Goal: Task Accomplishment & Management: Use online tool/utility

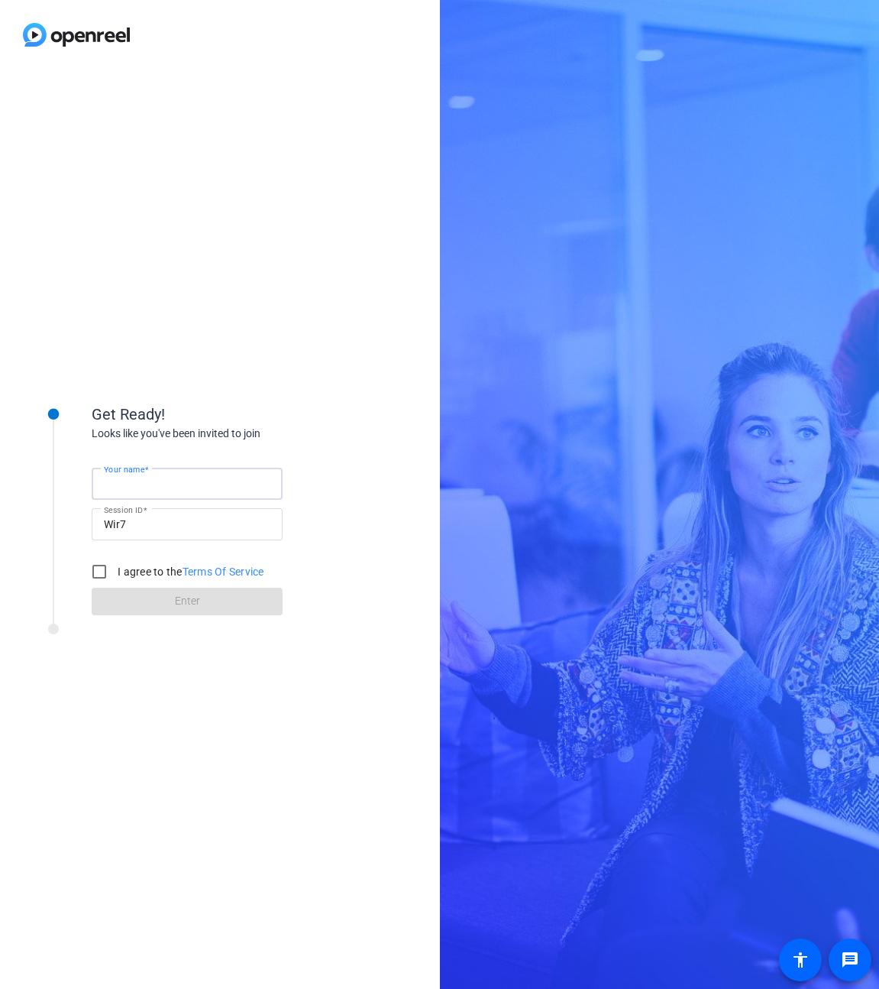
click at [186, 485] on input "Your name" at bounding box center [187, 483] width 167 height 18
type input "[PERSON_NAME]"
click at [108, 568] on input "I agree to the Terms Of Service" at bounding box center [99, 571] width 31 height 31
checkbox input "true"
click at [214, 597] on span at bounding box center [187, 601] width 191 height 37
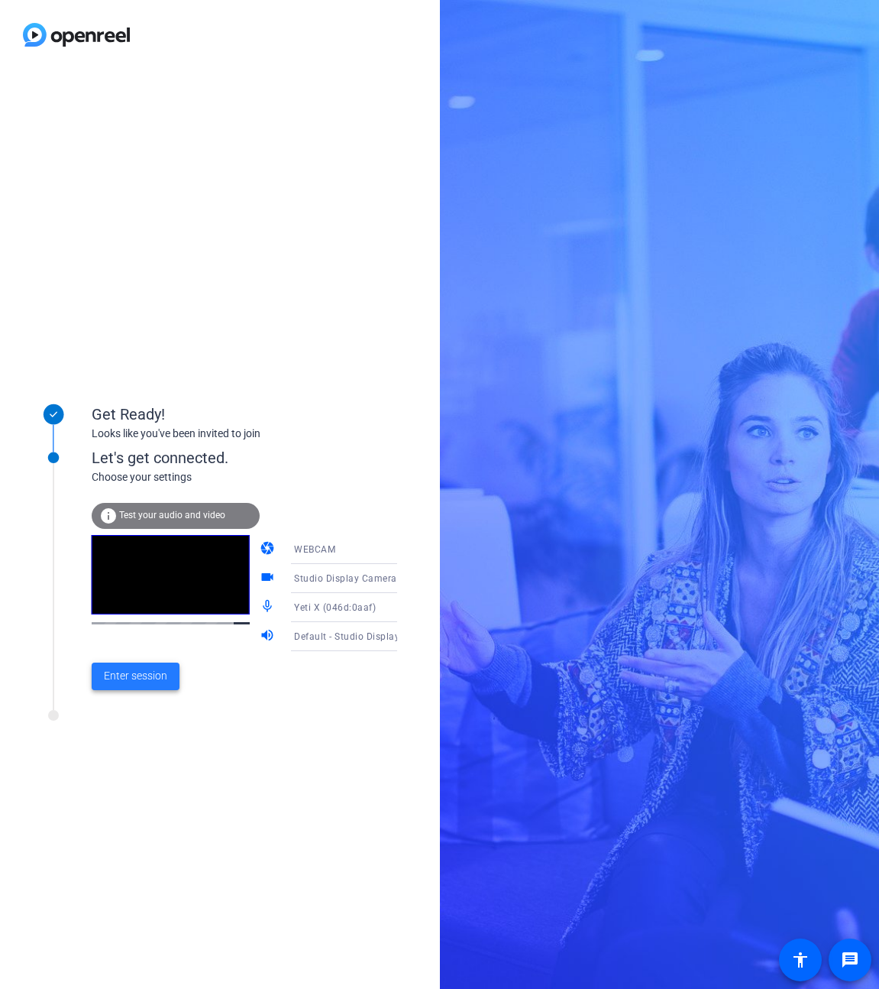
click at [154, 679] on span "Enter session" at bounding box center [135, 676] width 63 height 16
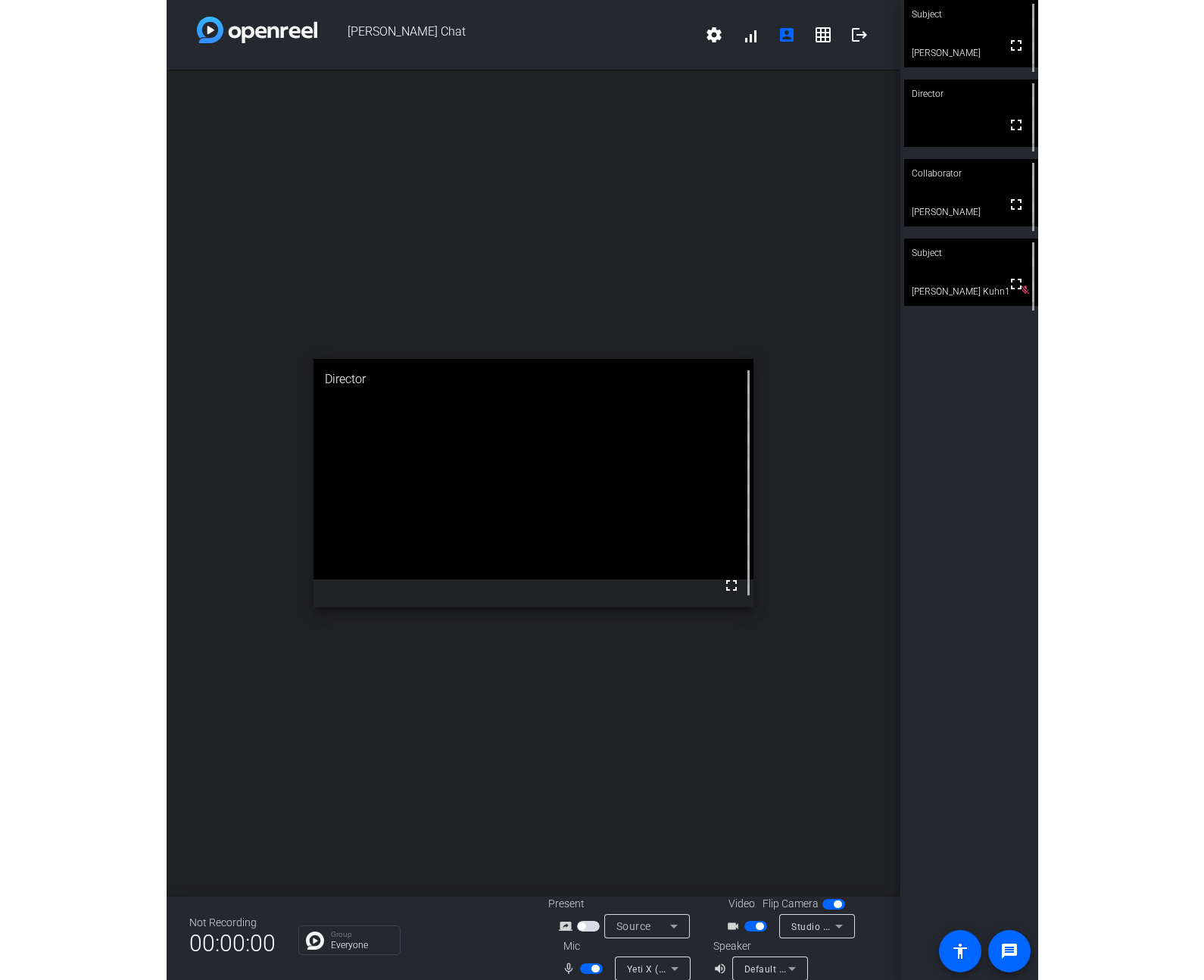
scroll to position [11, 0]
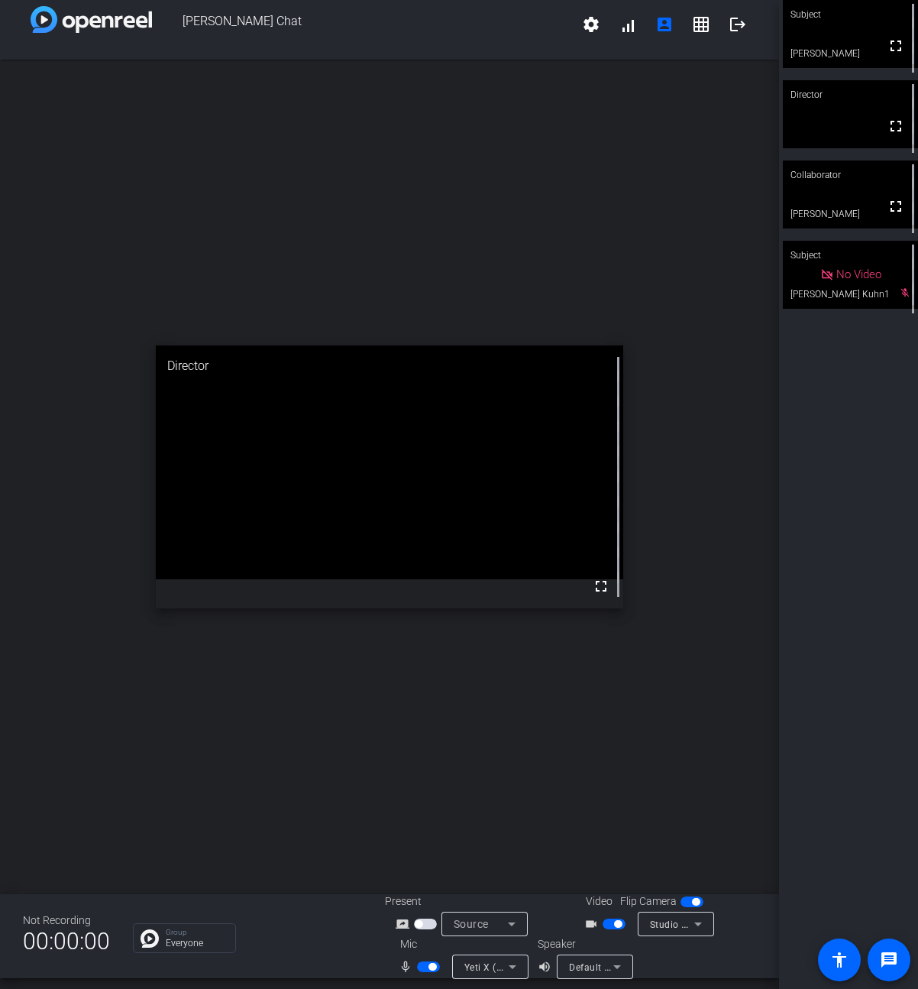
click at [854, 287] on div "No Video" at bounding box center [850, 275] width 135 height 68
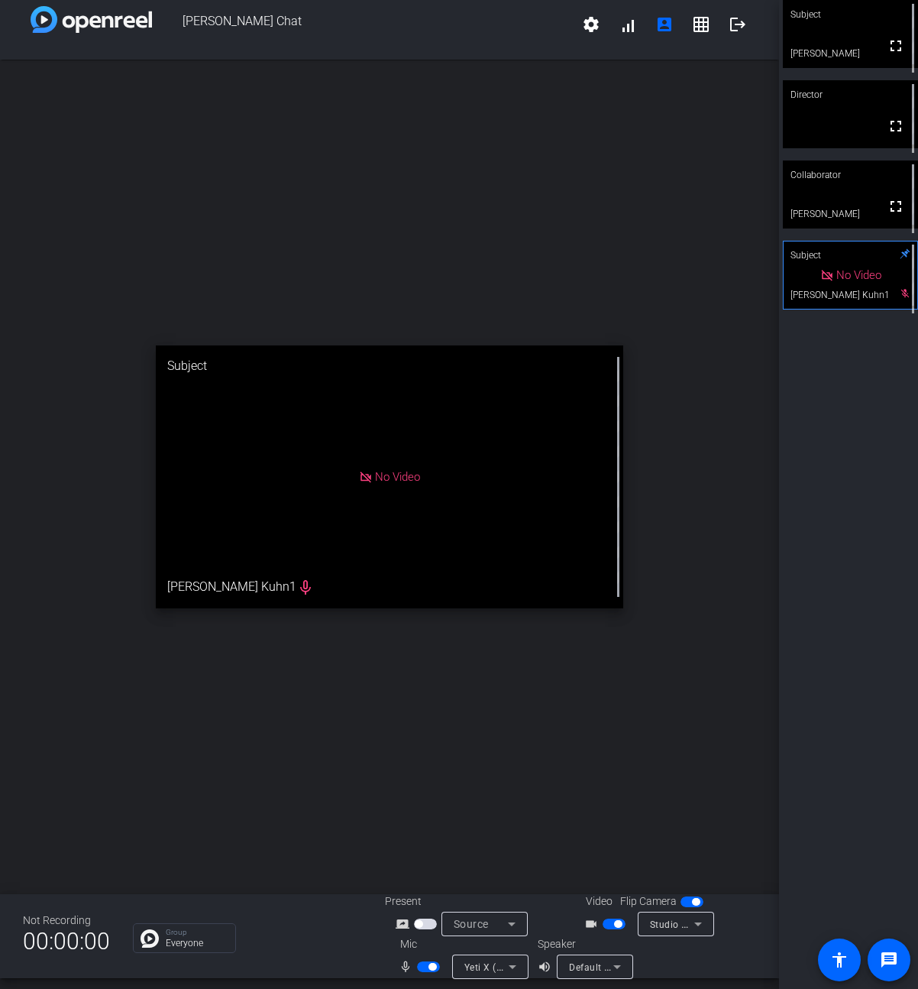
click at [859, 288] on div "No Video" at bounding box center [851, 274] width 134 height 67
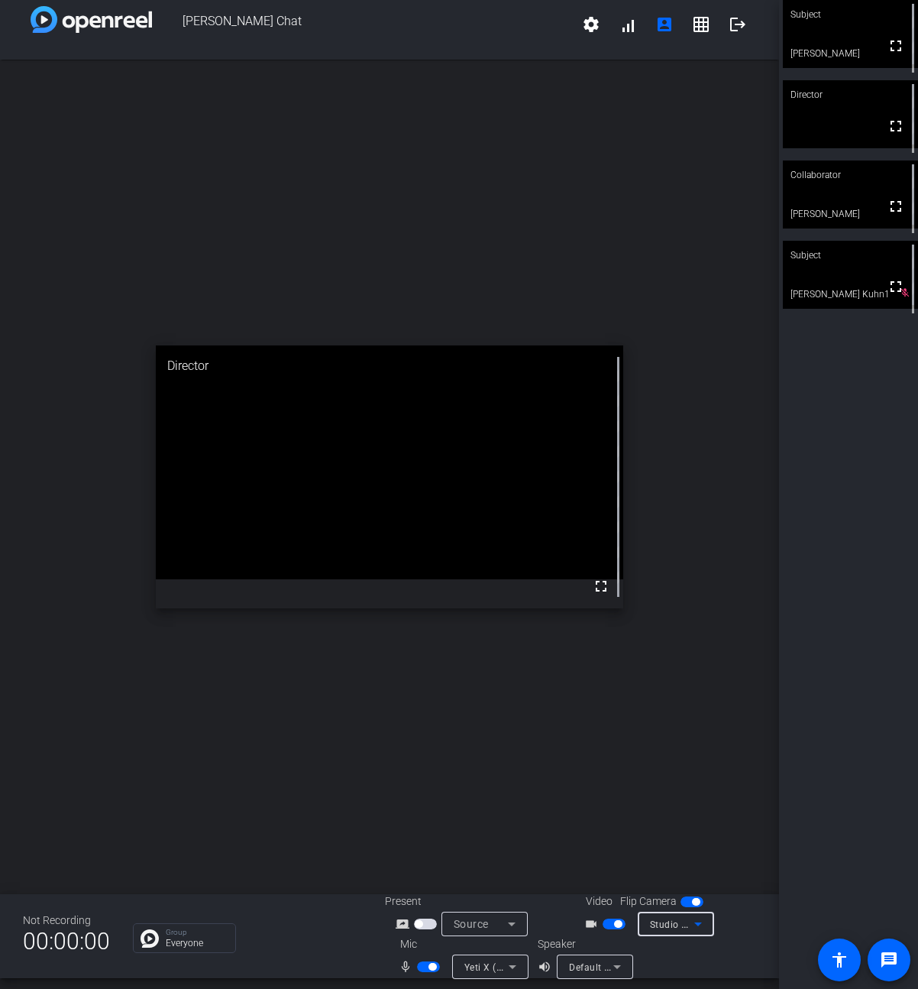
click at [704, 918] on icon at bounding box center [698, 924] width 18 height 18
click at [733, 905] on div at bounding box center [459, 494] width 918 height 989
click at [707, 924] on div "Studio Display Camera (15bc:0000)" at bounding box center [676, 923] width 76 height 24
click at [693, 966] on span "Studio Display Camera (15bc:0000)" at bounding box center [713, 960] width 141 height 37
click at [692, 920] on icon at bounding box center [698, 924] width 18 height 18
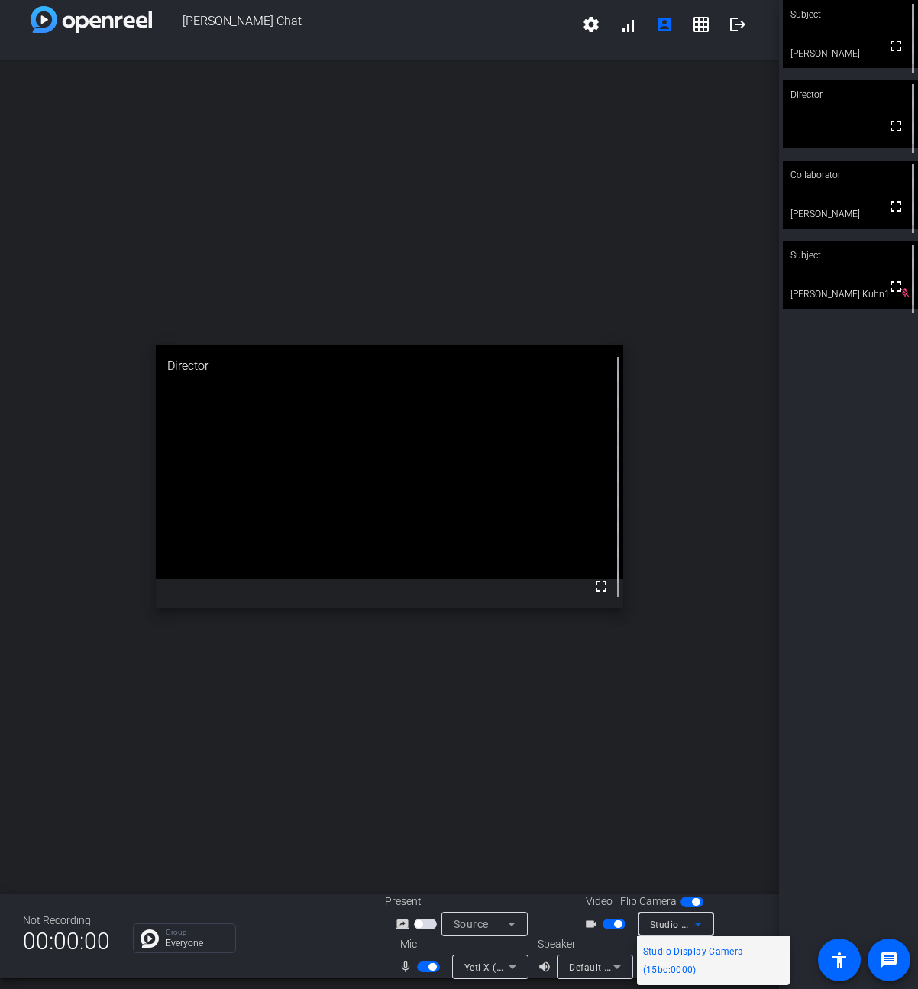
click at [728, 907] on div at bounding box center [459, 494] width 918 height 989
click at [704, 921] on icon at bounding box center [698, 924] width 18 height 18
click at [681, 967] on span "Studio Display Camera (15bc:0000)" at bounding box center [713, 960] width 141 height 37
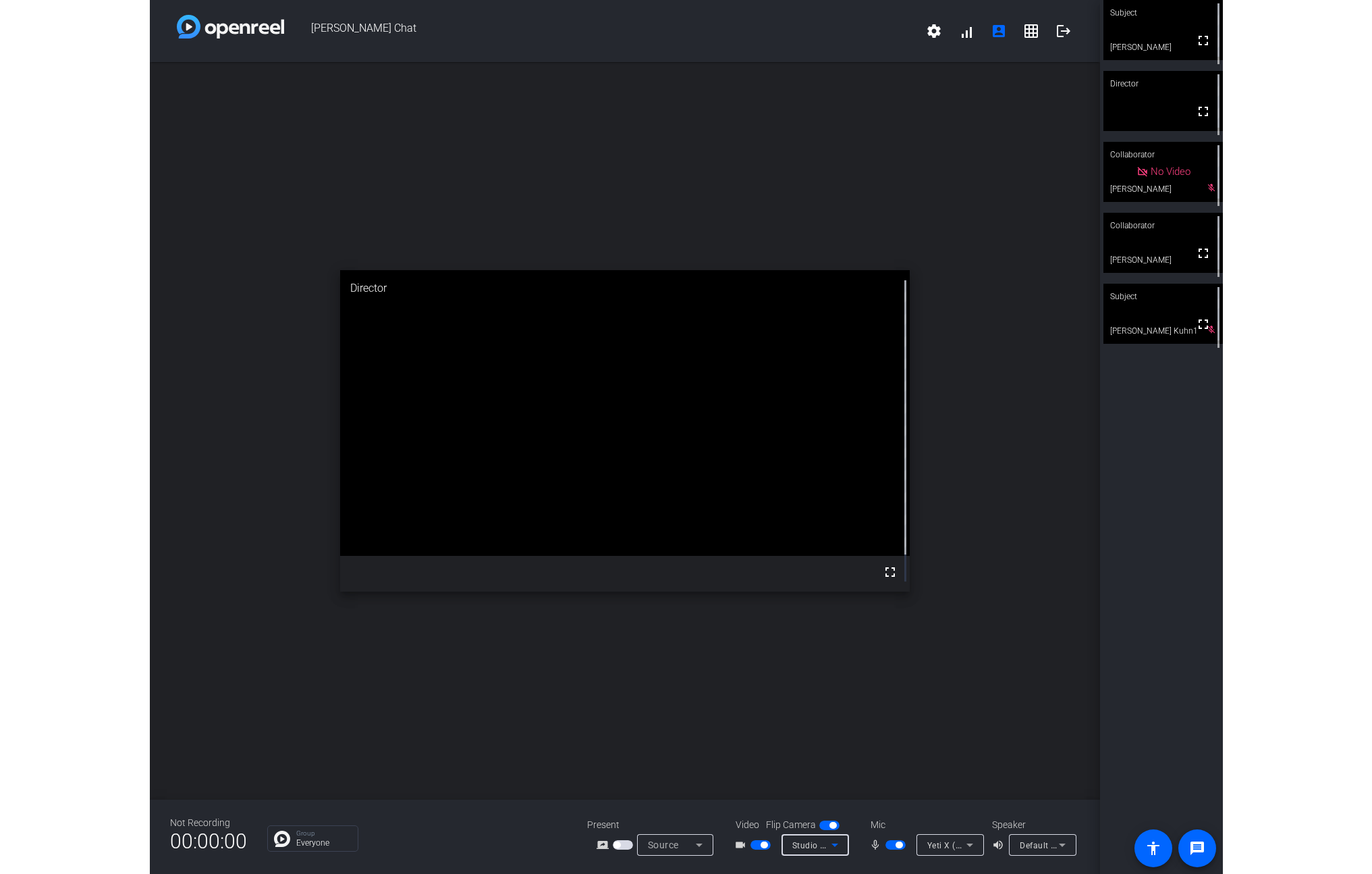
scroll to position [0, 0]
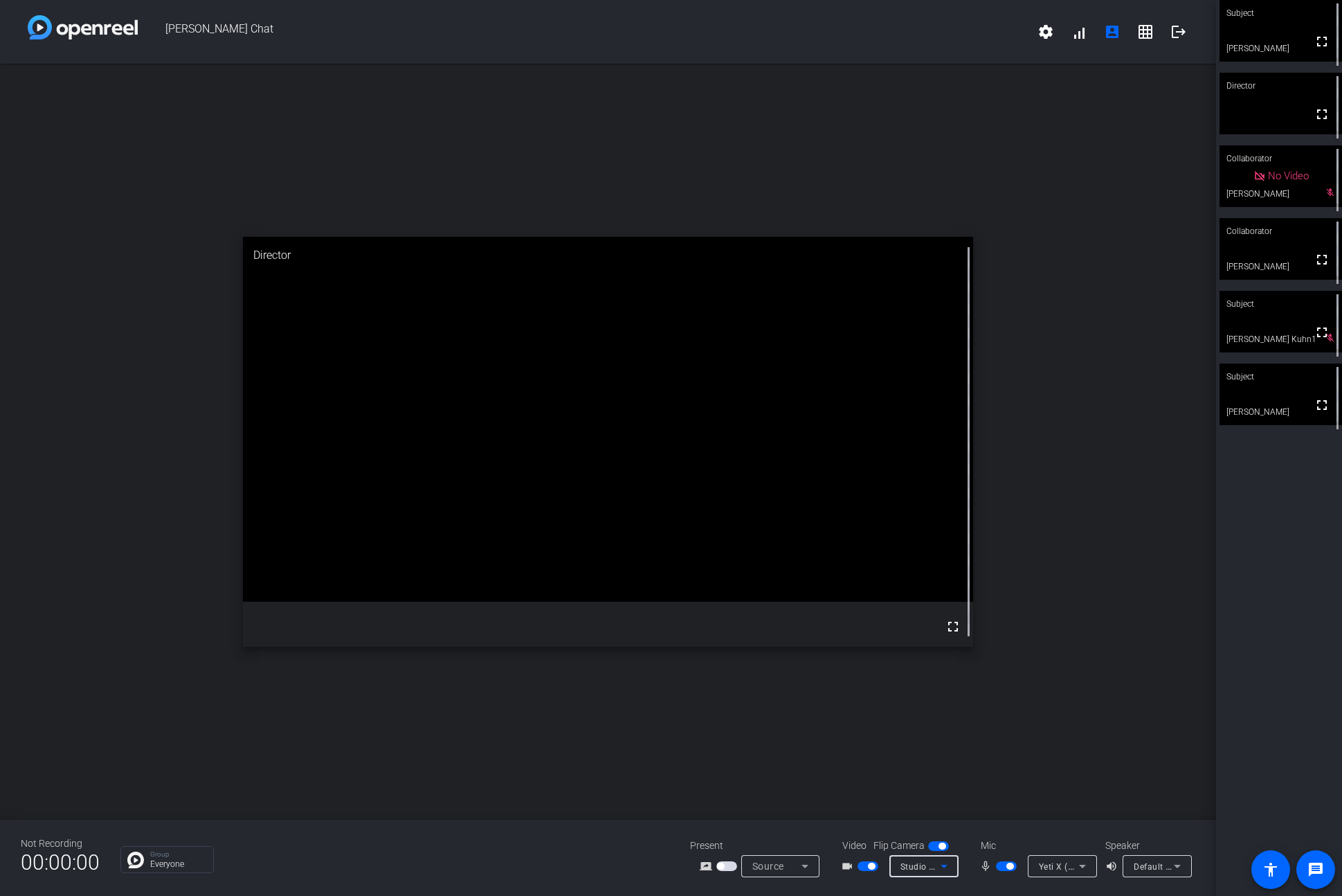
click at [797, 21] on div "Subject" at bounding box center [1280, 13] width 122 height 26
click at [10, 188] on div "open_in_new Director fullscreen" at bounding box center [608, 441] width 1216 height 756
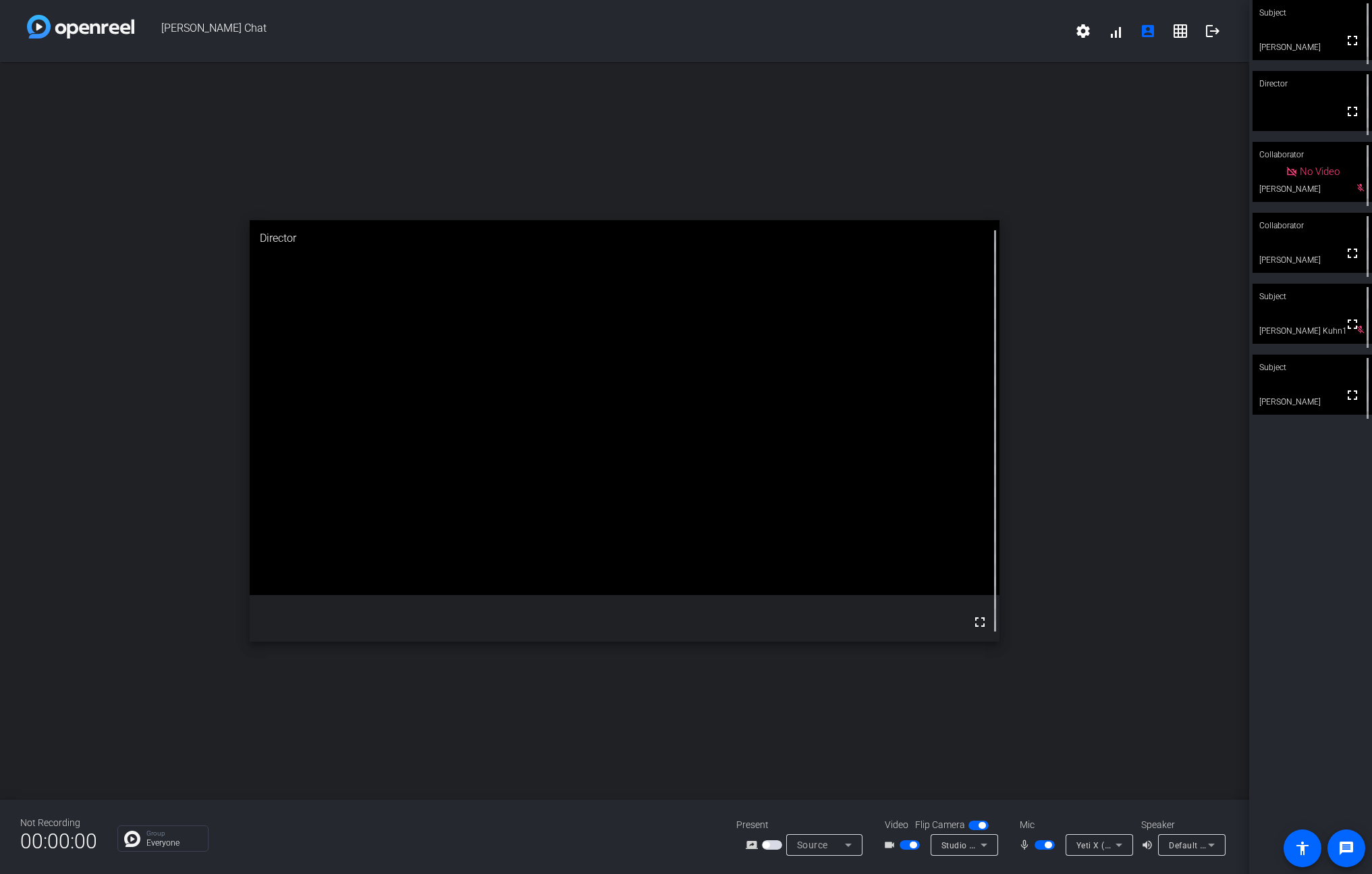
click at [777, 369] on div "Subject" at bounding box center [1312, 367] width 119 height 26
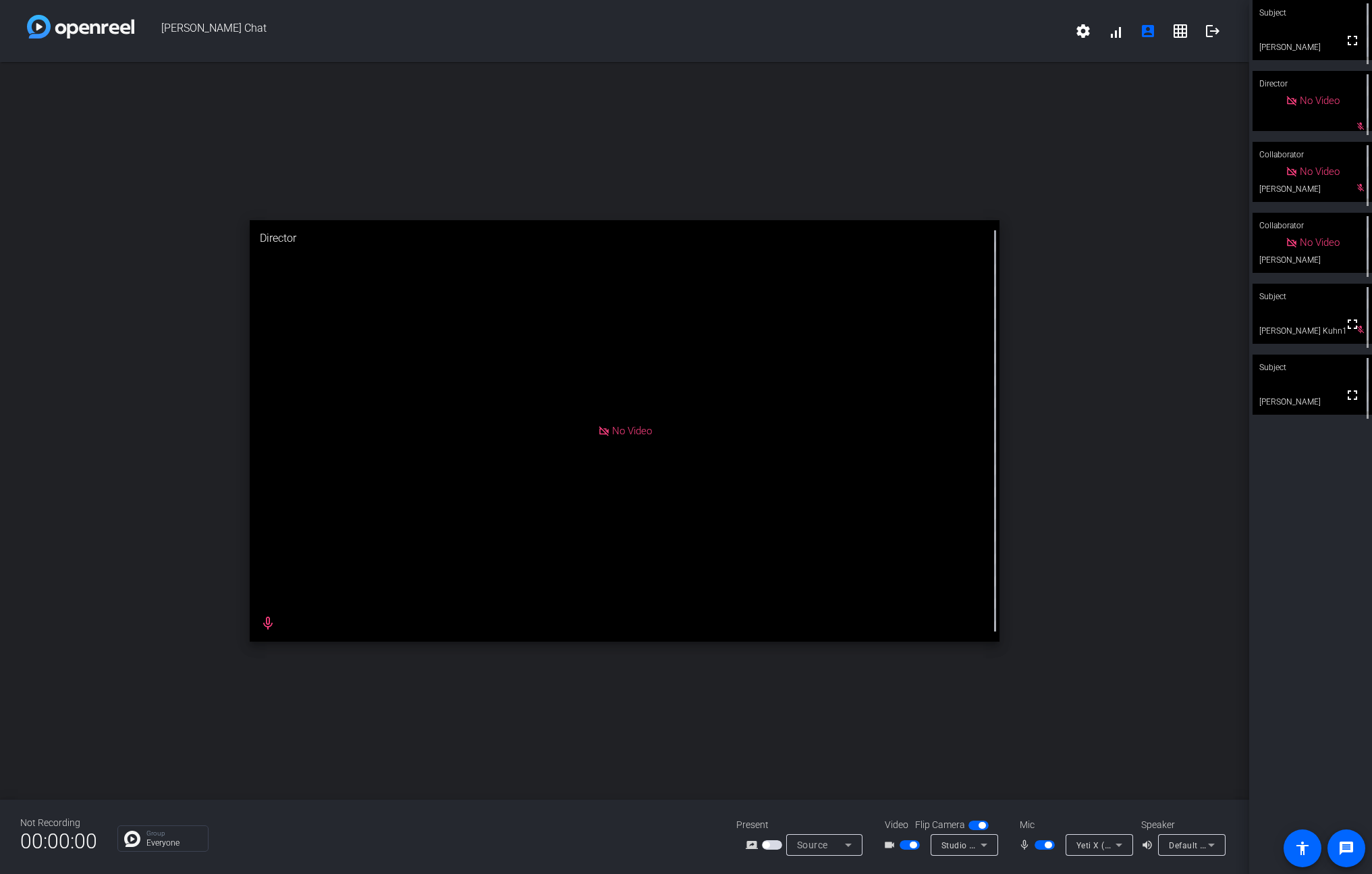
click at [777, 380] on video at bounding box center [1312, 384] width 119 height 60
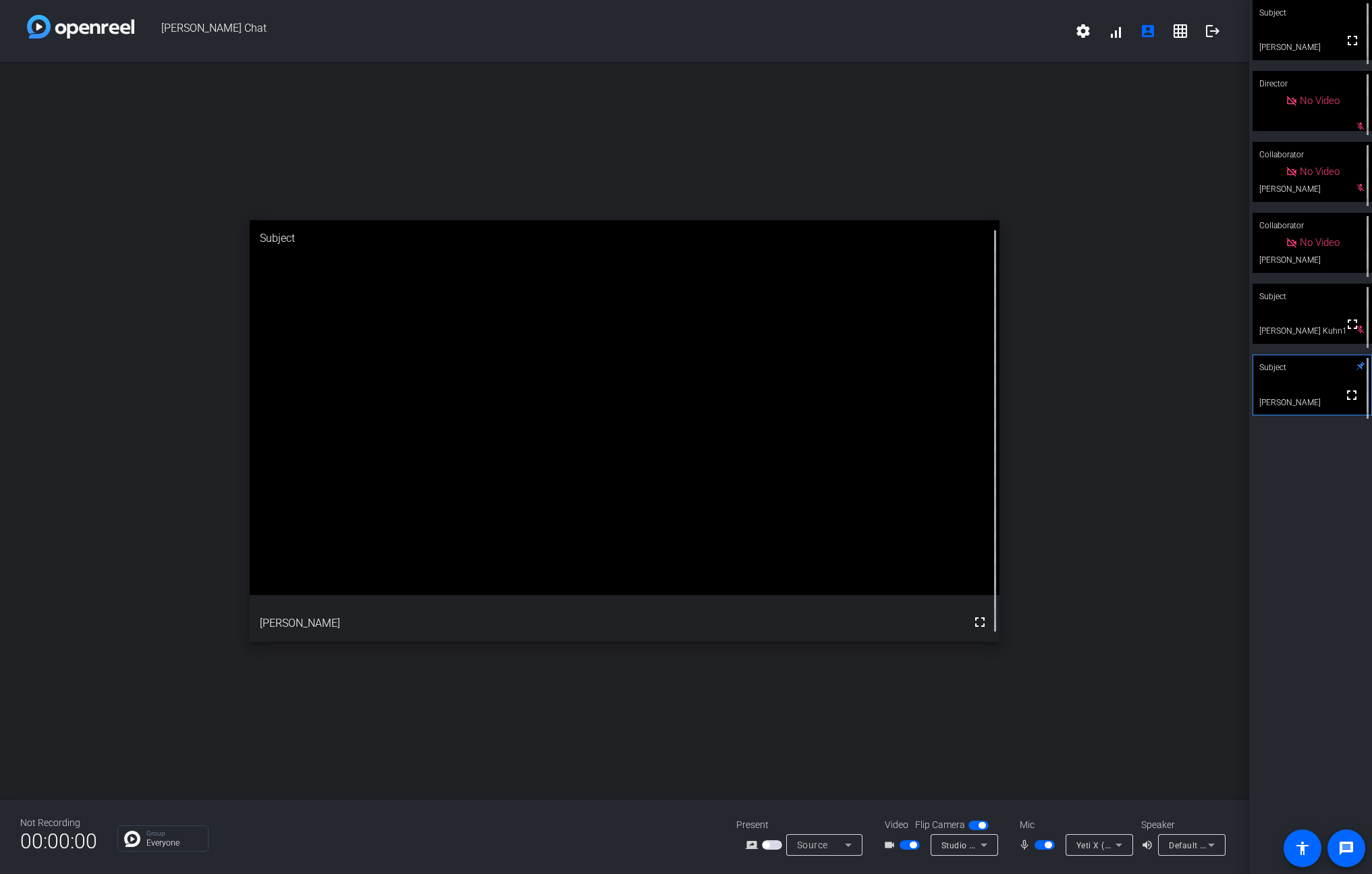
click at [777, 380] on video at bounding box center [1313, 384] width 118 height 59
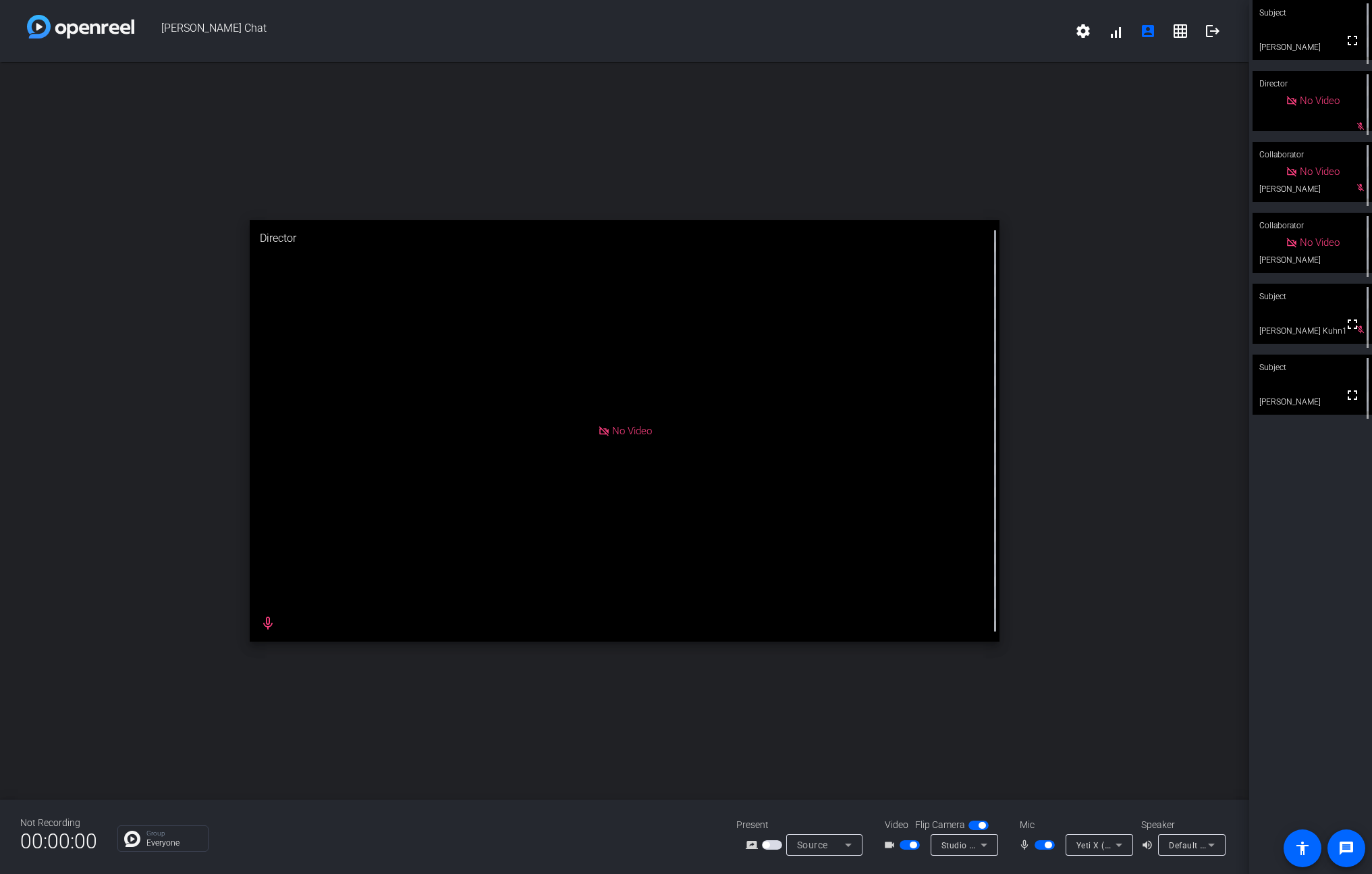
click at [777, 364] on div "Subject" at bounding box center [1312, 367] width 119 height 26
